Goal: Check status

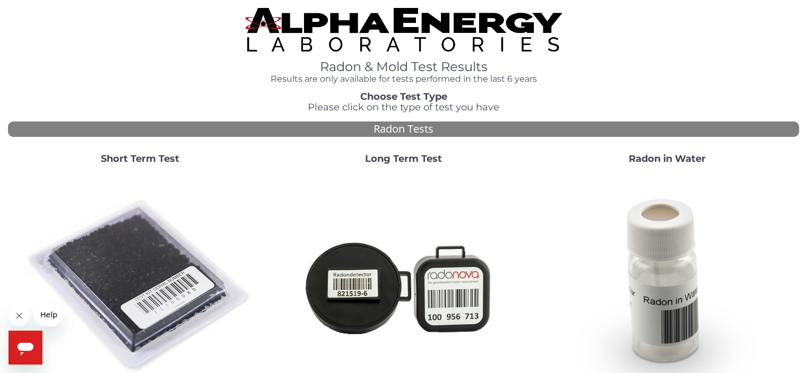
click at [159, 160] on strong "Short Term Test" at bounding box center [140, 159] width 79 height 12
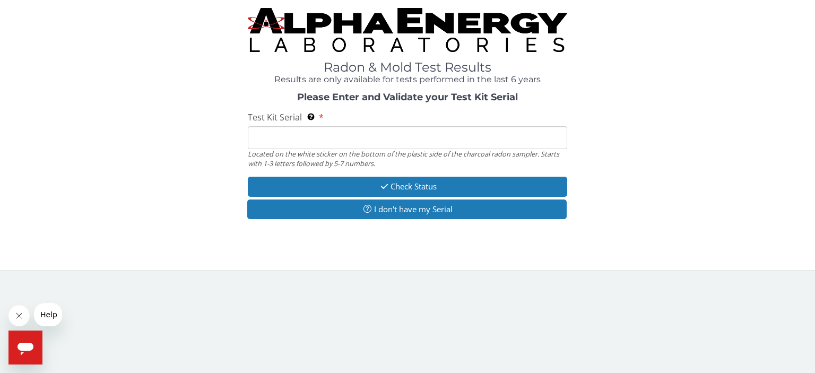
click at [358, 136] on input "Test Kit Serial Located on the white sticker on the bottom of the plastic side …" at bounding box center [407, 137] width 319 height 23
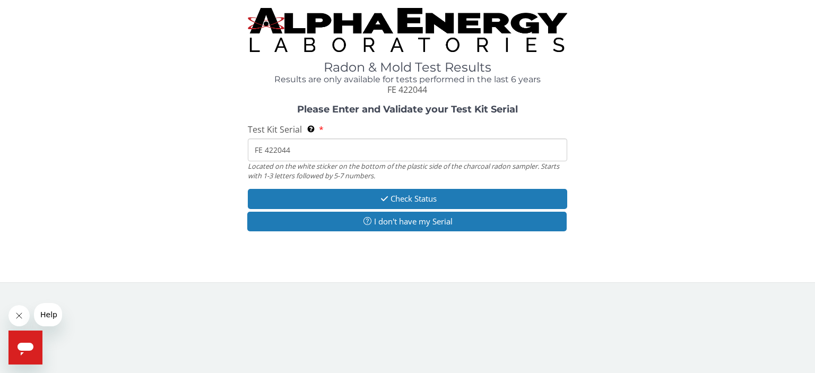
click at [265, 156] on input "FE 422044" at bounding box center [407, 149] width 319 height 23
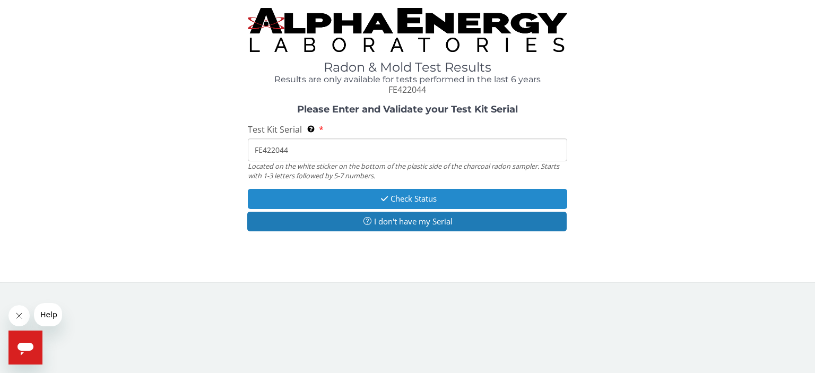
type input "FE422044"
click at [414, 196] on button "Check Status" at bounding box center [407, 199] width 319 height 20
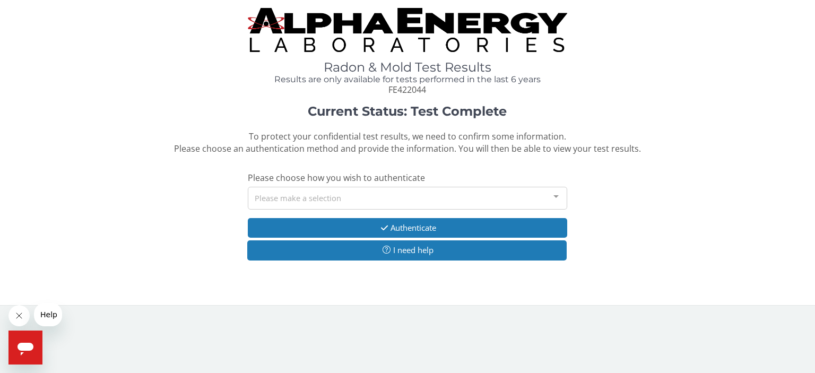
click at [437, 196] on div "Please make a selection" at bounding box center [407, 198] width 319 height 23
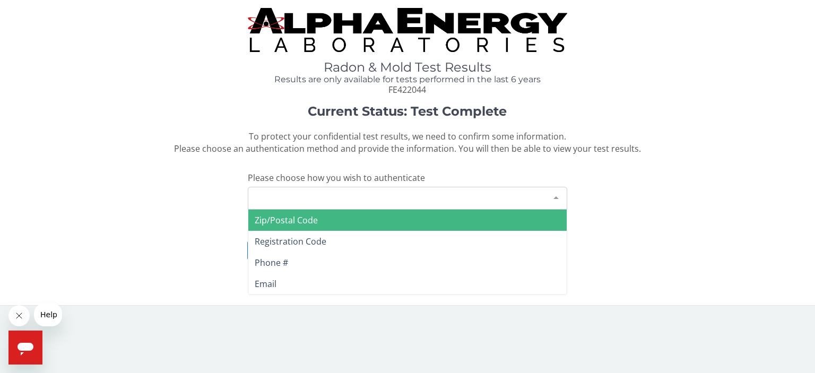
click at [416, 216] on span "Zip/Postal Code" at bounding box center [407, 220] width 318 height 21
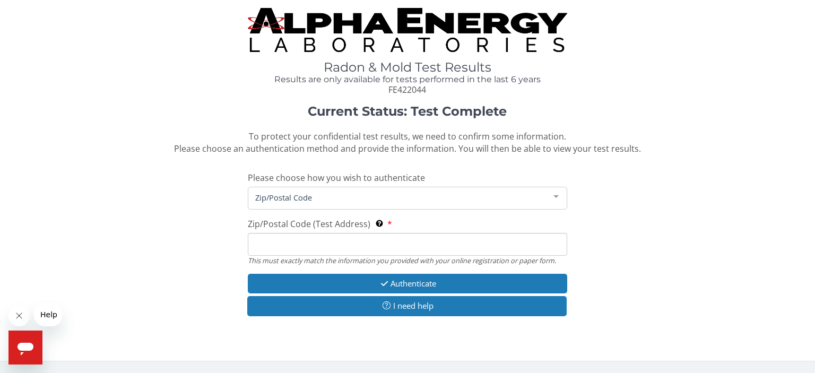
click at [313, 243] on input "Zip/Postal Code (Test Address) This must exactly match the information you prov…" at bounding box center [407, 244] width 319 height 23
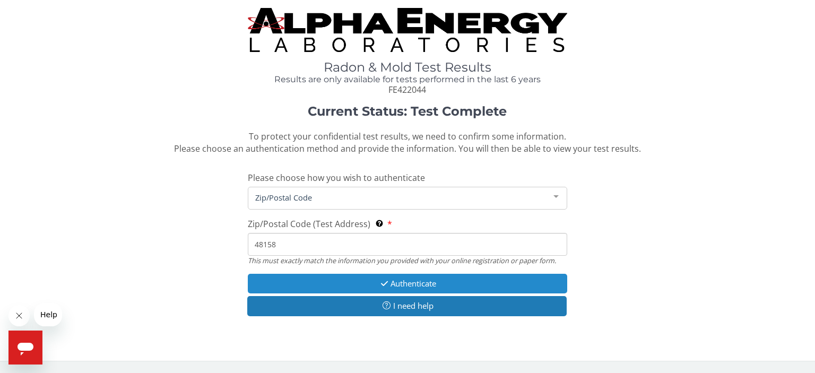
type input "48158"
click at [423, 280] on button "Authenticate" at bounding box center [407, 284] width 319 height 20
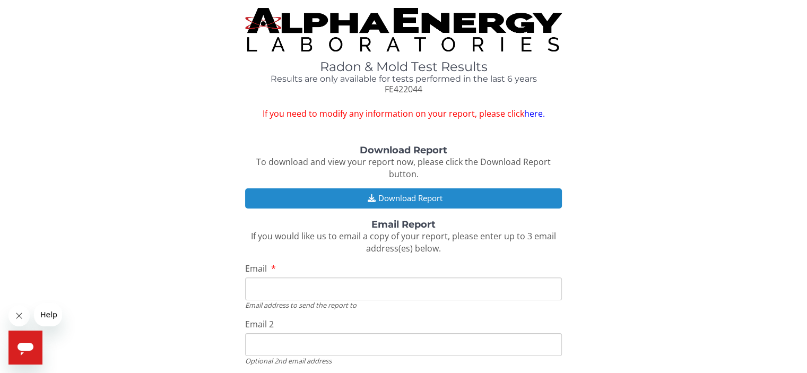
click at [416, 197] on button "Download Report" at bounding box center [403, 198] width 316 height 20
